Goal: Check status: Check status

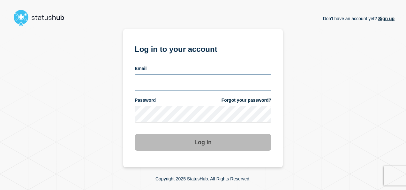
type input "sudk@stibosystems.com"
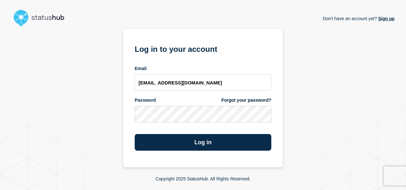
click at [338, 112] on div "Don't have an account yet? Sign up Log in to your account Email sudk@stibosyste…" at bounding box center [202, 98] width 383 height 138
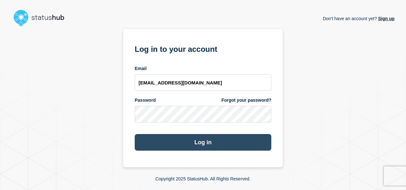
click at [260, 142] on button "Log in" at bounding box center [203, 142] width 137 height 17
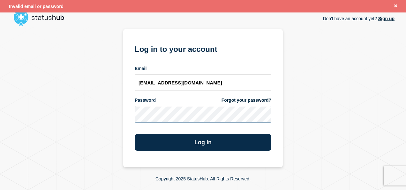
click at [135, 134] on button "Log in" at bounding box center [203, 142] width 137 height 17
click at [122, 112] on div "Don't have an account yet? Sign up Log in to your account Email sudk@stibosyste…" at bounding box center [202, 98] width 383 height 138
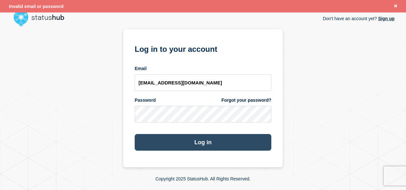
click at [144, 142] on button "Log in" at bounding box center [203, 142] width 137 height 17
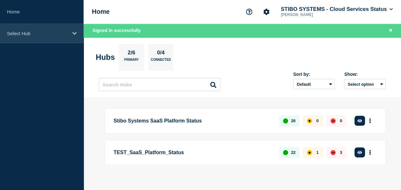
click at [38, 35] on p "Select Hub" at bounding box center [37, 33] width 61 height 5
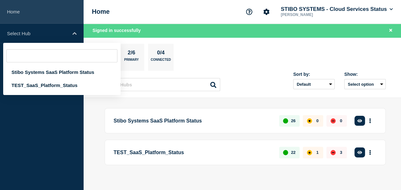
click at [25, 15] on link "Home" at bounding box center [42, 12] width 84 height 24
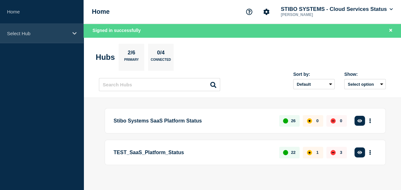
click at [49, 34] on p "Select Hub" at bounding box center [37, 33] width 61 height 5
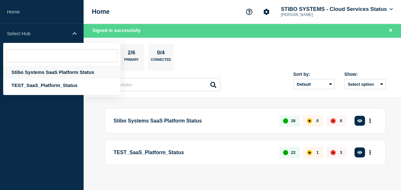
click at [47, 72] on div "Stibo Systems SaaS Platform Status" at bounding box center [61, 71] width 117 height 13
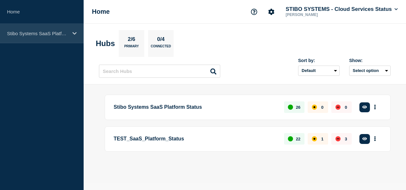
click at [39, 35] on p "Stibo Systems SaaS Platform Status" at bounding box center [37, 33] width 61 height 5
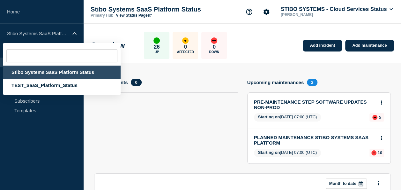
click at [215, 9] on p "Stibo Systems SaaS Platform Status" at bounding box center [155, 9] width 128 height 7
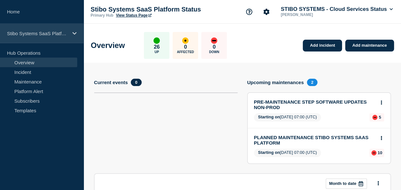
click at [43, 37] on div "Stibo Systems SaaS Platform Status" at bounding box center [42, 33] width 84 height 19
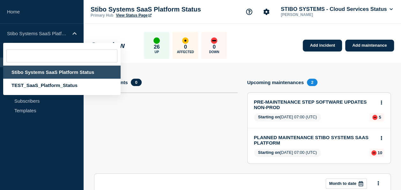
click at [109, 26] on div "Overview 26 Up 0 Affected 0 Down Add incident Add maintenance" at bounding box center [243, 43] width 318 height 39
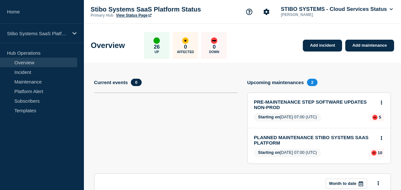
click at [30, 61] on link "Overview" at bounding box center [38, 62] width 77 height 10
click at [30, 71] on link "Incident" at bounding box center [38, 72] width 77 height 10
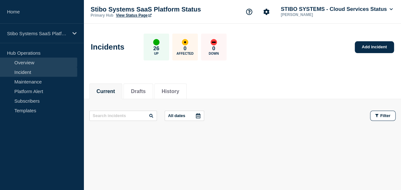
click at [37, 62] on link "Overview" at bounding box center [38, 62] width 77 height 10
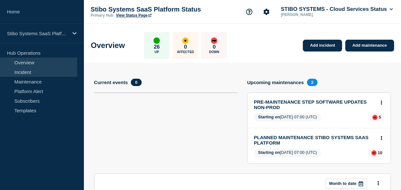
click at [39, 70] on link "Incident" at bounding box center [38, 72] width 77 height 10
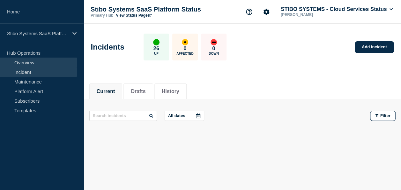
click at [39, 64] on link "Overview" at bounding box center [38, 62] width 77 height 10
